Goal: Task Accomplishment & Management: Complete application form

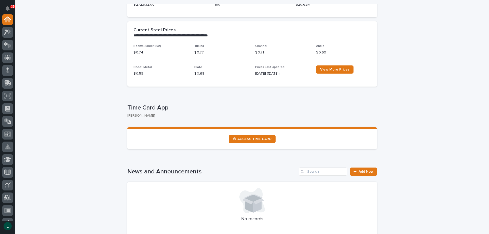
scroll to position [204, 0]
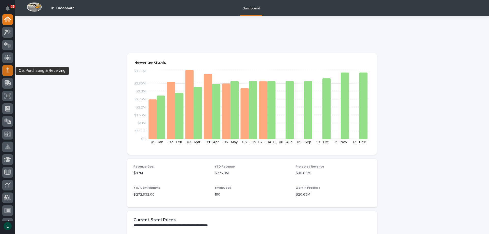
click at [6, 68] on icon at bounding box center [7, 70] width 3 height 6
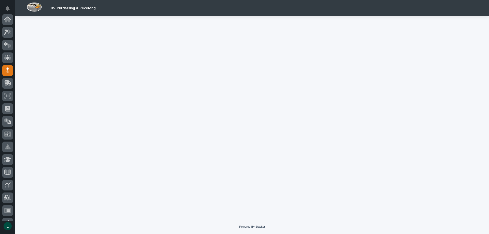
scroll to position [51, 0]
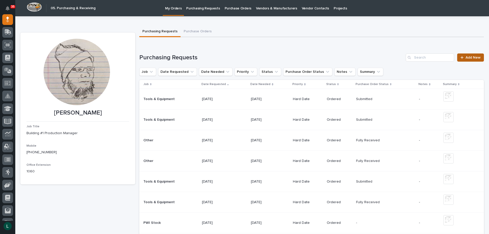
click at [465, 56] on span "Add New" at bounding box center [472, 58] width 15 height 4
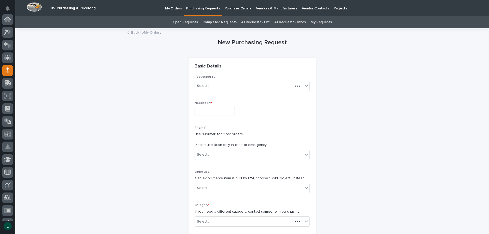
scroll to position [51, 0]
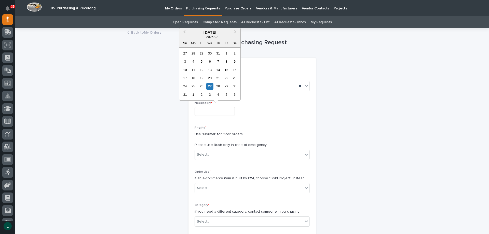
click at [206, 110] on input "text" at bounding box center [214, 111] width 40 height 9
click at [202, 95] on div "2" at bounding box center [201, 94] width 7 height 7
type input "**********"
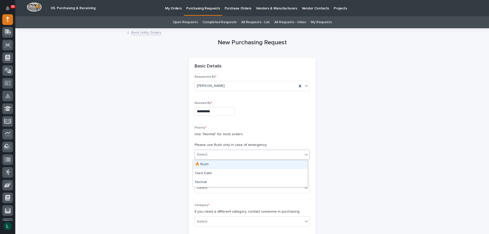
click at [228, 151] on div "Select..." at bounding box center [249, 154] width 108 height 8
click at [227, 171] on div "Hard Date" at bounding box center [250, 173] width 115 height 9
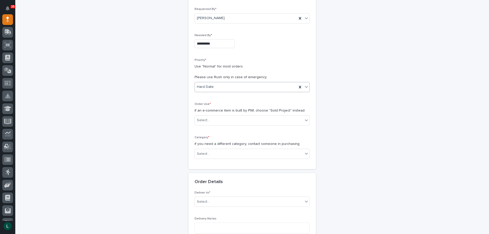
scroll to position [76, 0]
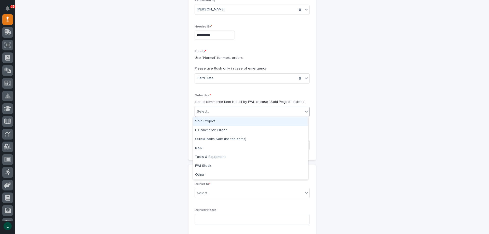
click at [259, 108] on div "Select..." at bounding box center [249, 111] width 108 height 8
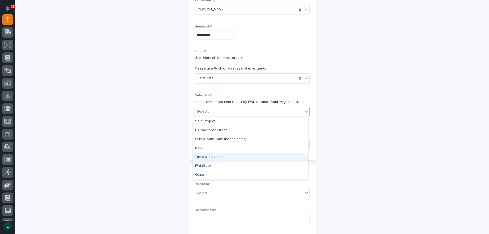
click at [241, 155] on div "Tools & Equipment" at bounding box center [250, 157] width 115 height 9
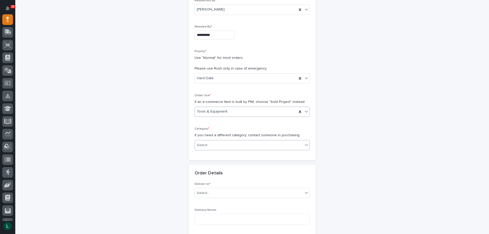
click at [237, 140] on div "Select..." at bounding box center [251, 145] width 115 height 10
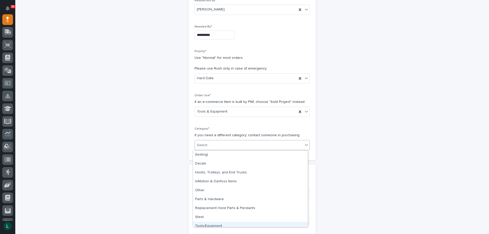
click at [229, 224] on div "Tools/Equipment" at bounding box center [250, 226] width 115 height 9
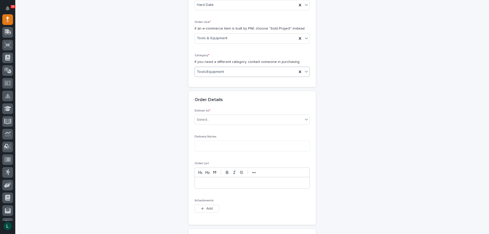
scroll to position [178, 0]
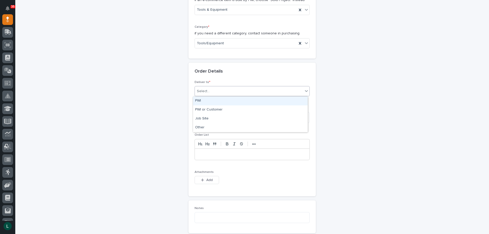
click at [236, 87] on div "Select..." at bounding box center [251, 91] width 115 height 10
click at [234, 97] on div "PWI" at bounding box center [250, 100] width 115 height 9
click at [236, 119] on textarea at bounding box center [251, 117] width 115 height 11
type textarea "*********"
click at [210, 154] on p at bounding box center [251, 154] width 107 height 5
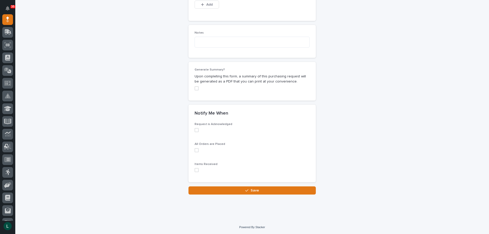
scroll to position [354, 0]
click at [194, 130] on span at bounding box center [196, 129] width 4 height 4
click at [195, 150] on span at bounding box center [196, 150] width 4 height 4
click at [195, 169] on span at bounding box center [196, 169] width 4 height 4
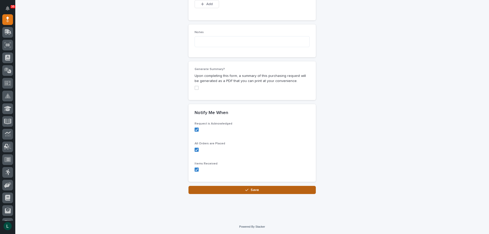
click at [242, 189] on button "Save" at bounding box center [251, 190] width 127 height 8
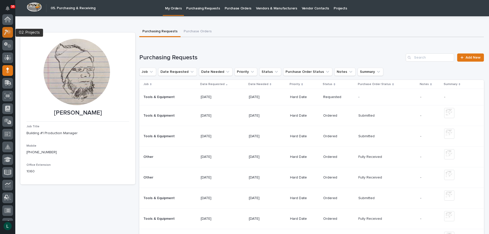
click at [8, 33] on icon at bounding box center [9, 31] width 4 height 5
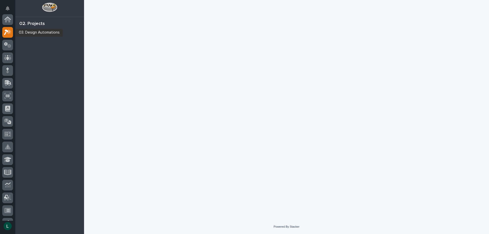
scroll to position [13, 0]
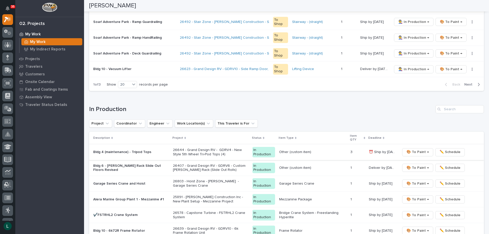
scroll to position [382, 0]
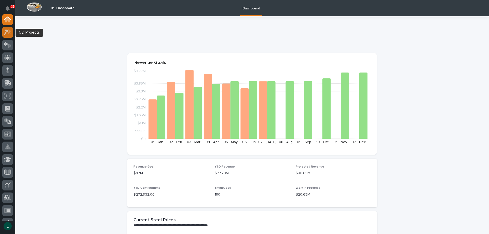
click at [11, 32] on icon at bounding box center [9, 31] width 4 height 5
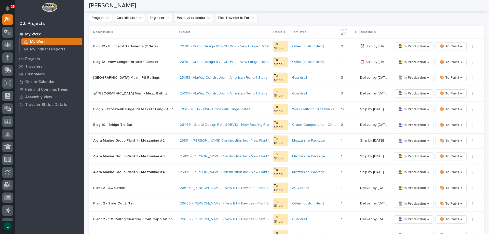
scroll to position [178, 0]
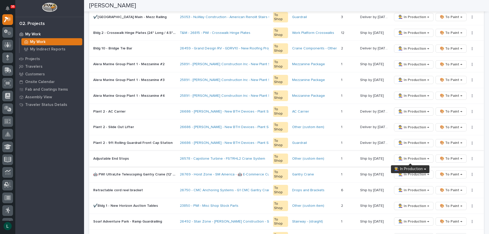
click at [410, 157] on span "👨‍🏭 In Production →" at bounding box center [413, 158] width 31 height 6
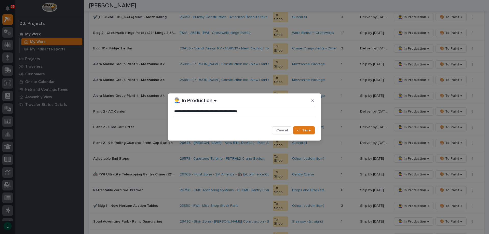
click at [308, 129] on span "Save" at bounding box center [306, 130] width 8 height 5
